Goal: Navigation & Orientation: Find specific page/section

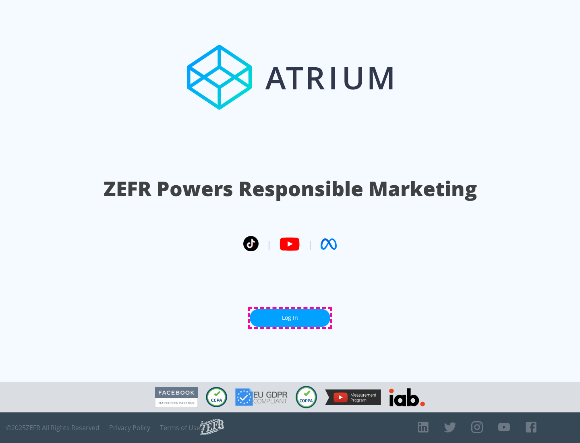
click at [290, 318] on link "Log In" at bounding box center [290, 318] width 81 height 18
